Goal: Information Seeking & Learning: Learn about a topic

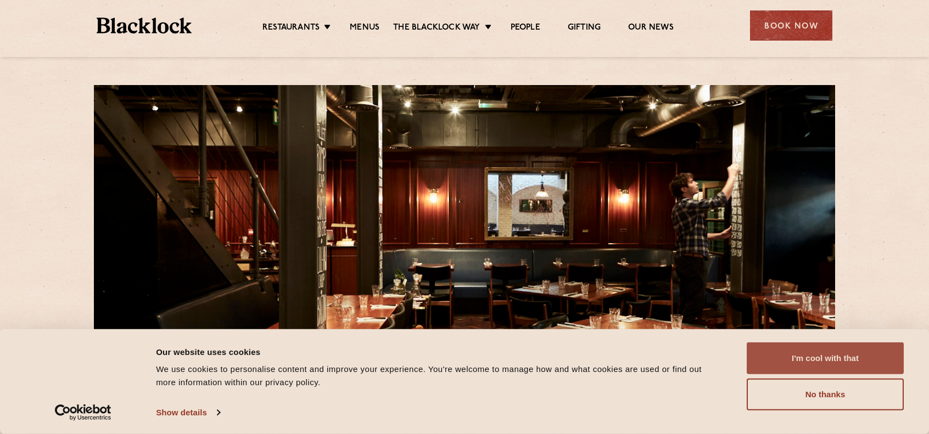
click at [814, 357] on button "I'm cool with that" at bounding box center [825, 359] width 157 height 32
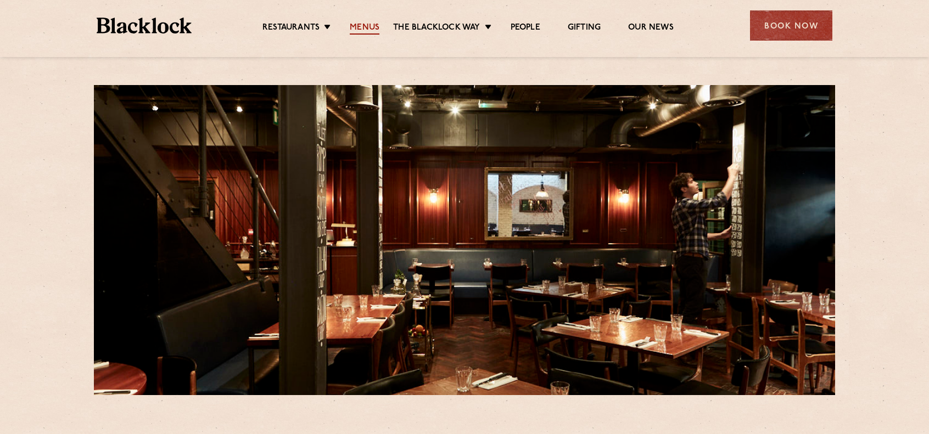
click at [371, 25] on link "Menus" at bounding box center [365, 29] width 30 height 12
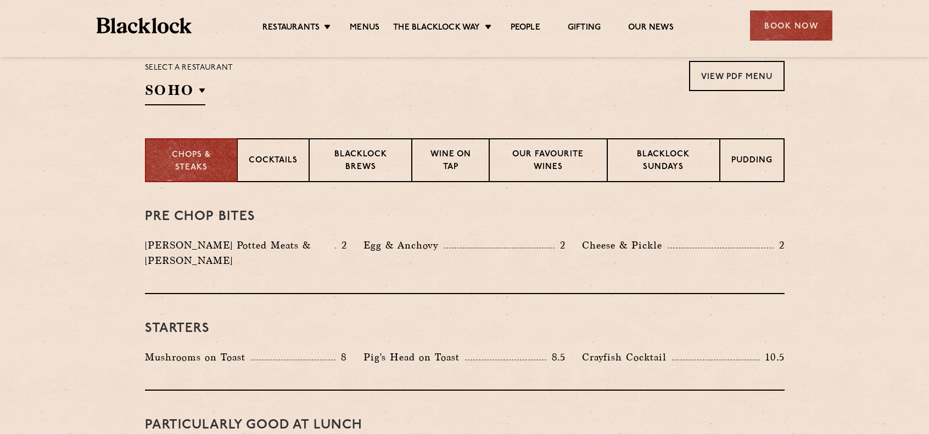
scroll to position [384, 0]
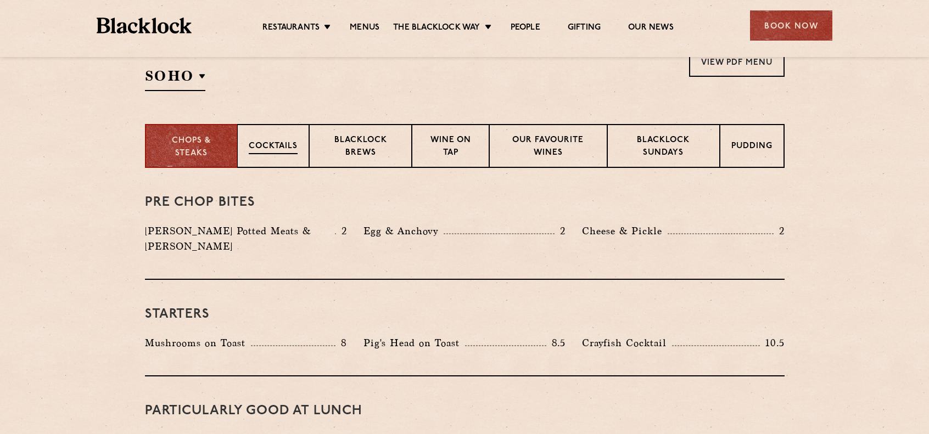
click at [286, 143] on p "Cocktails" at bounding box center [273, 148] width 49 height 14
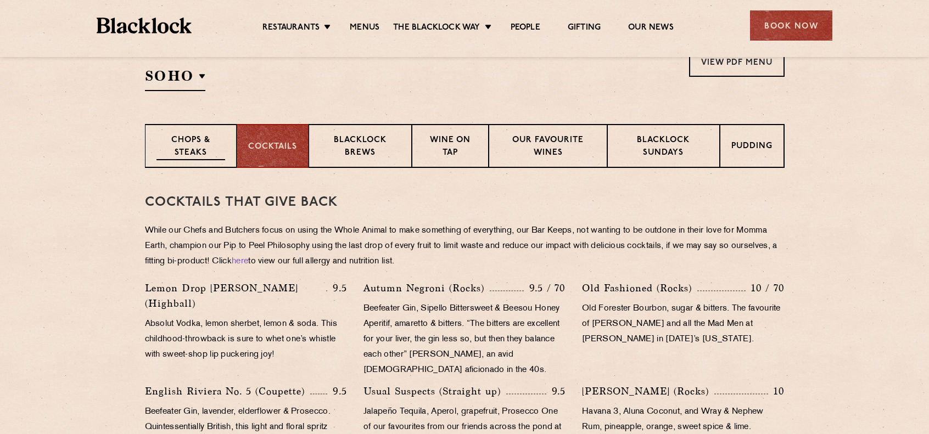
click at [218, 149] on p "Chops & Steaks" at bounding box center [190, 148] width 69 height 26
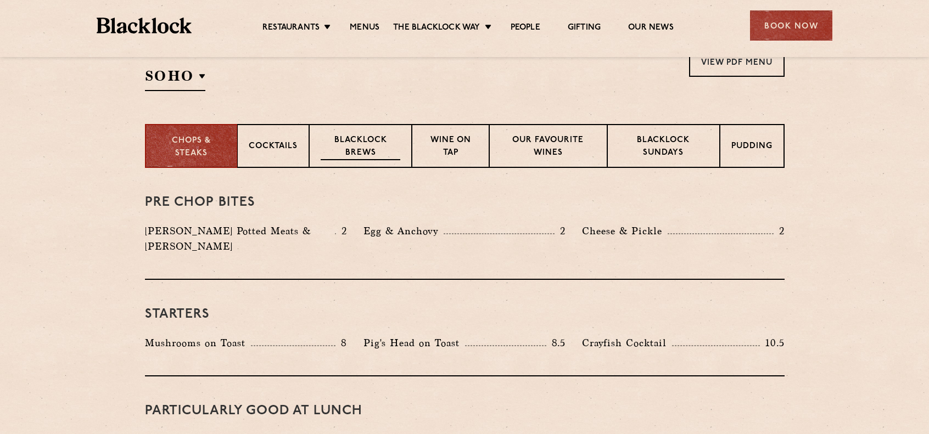
click at [358, 146] on p "Blacklock Brews" at bounding box center [361, 148] width 80 height 26
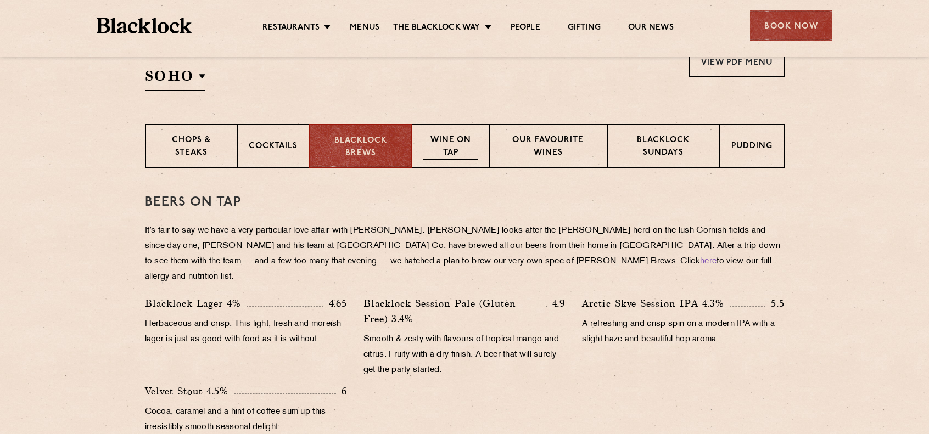
click at [455, 147] on p "Wine on Tap" at bounding box center [450, 148] width 54 height 26
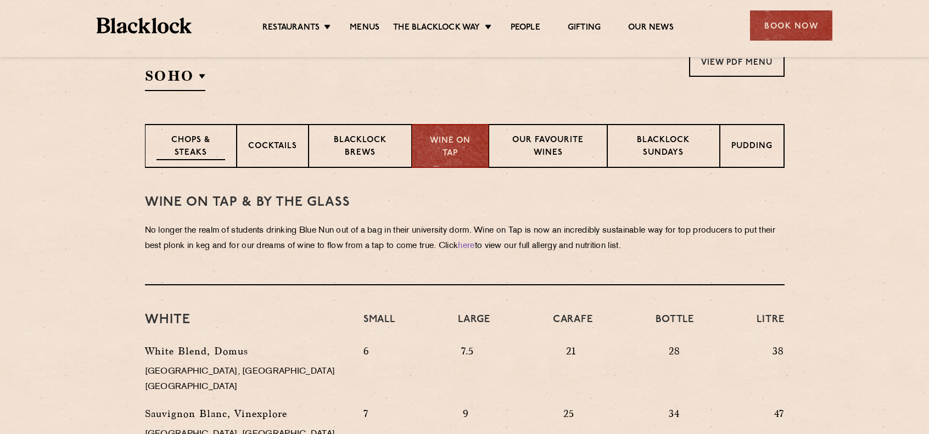
click at [152, 146] on div "Chops & Steaks" at bounding box center [191, 146] width 92 height 44
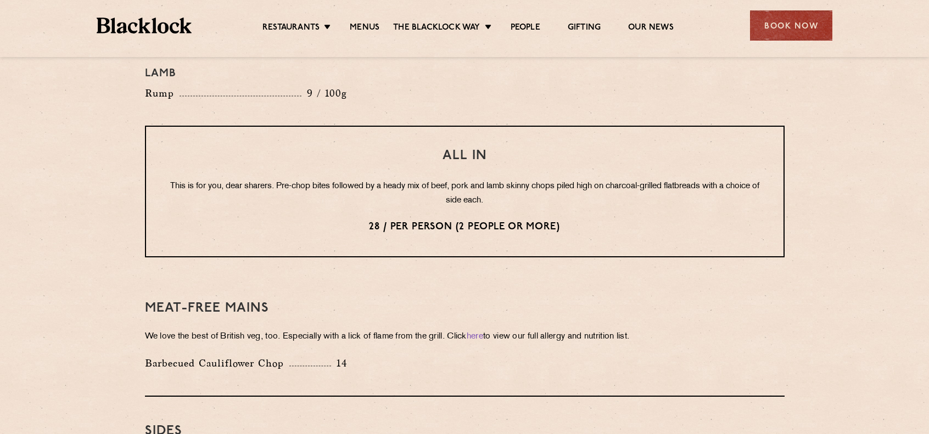
scroll to position [1592, 0]
